Goal: Find specific page/section: Find specific page/section

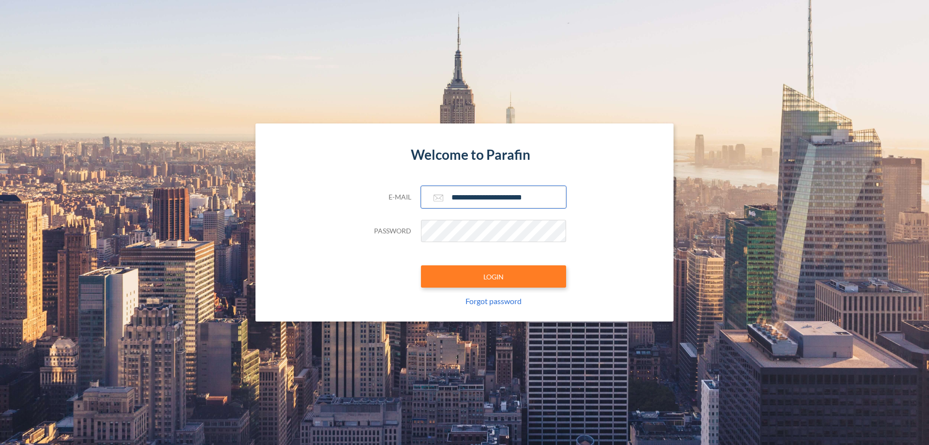
type input "**********"
click at [493, 276] on button "LOGIN" at bounding box center [493, 276] width 145 height 22
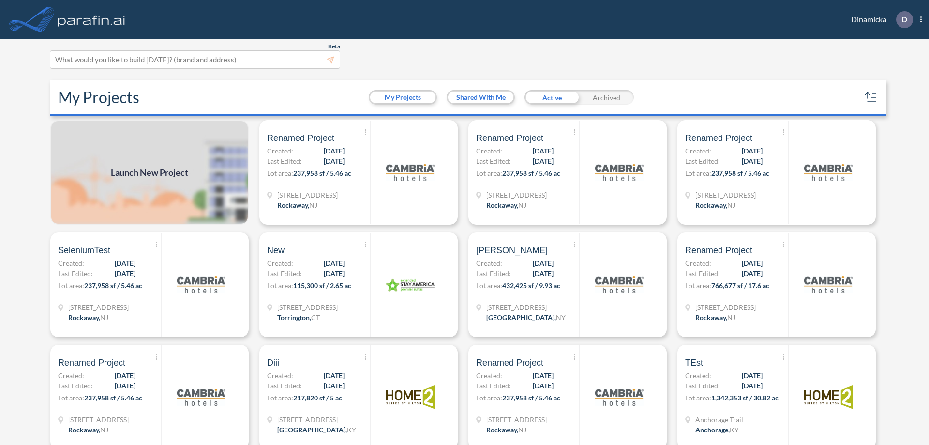
scroll to position [2, 0]
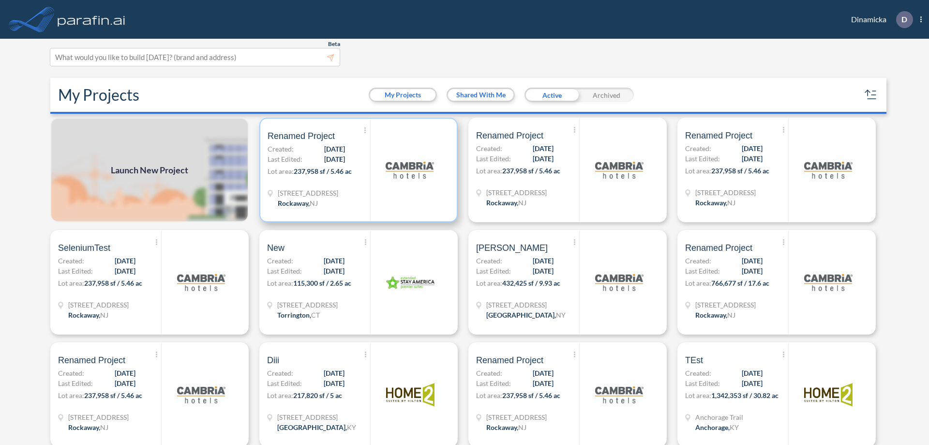
click at [357, 170] on p "Lot area: 237,958 sf / 5.46 ac" at bounding box center [319, 173] width 103 height 14
